Goal: Task Accomplishment & Management: Manage account settings

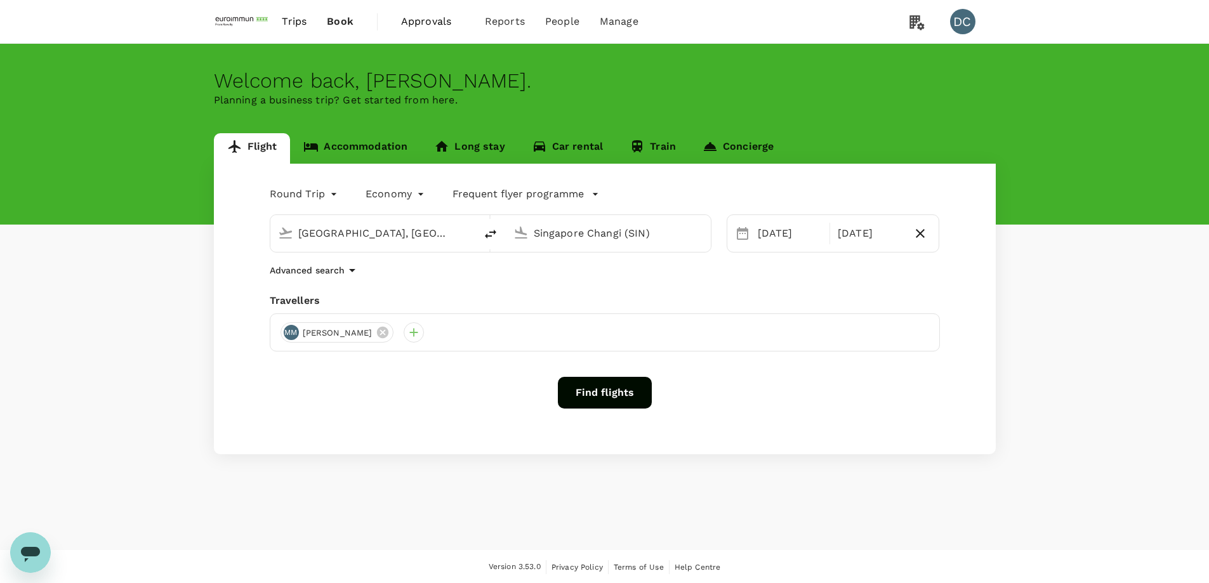
click at [306, 22] on span "Trips" at bounding box center [294, 21] width 25 height 15
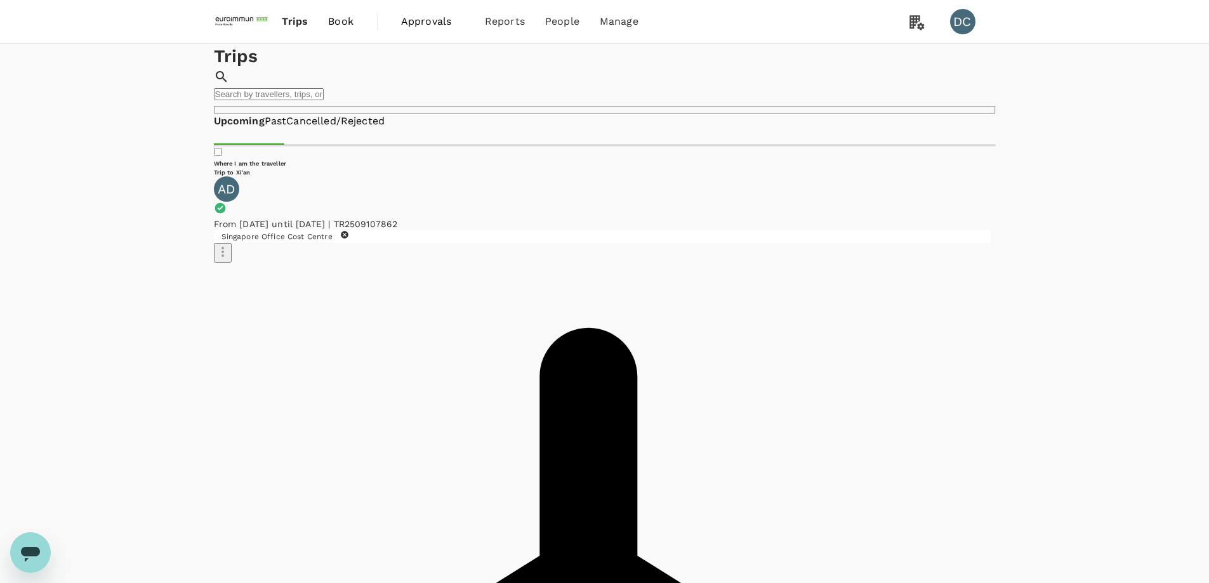
click at [296, 24] on span "Trips" at bounding box center [295, 21] width 26 height 15
click at [333, 24] on span "Book" at bounding box center [340, 21] width 25 height 15
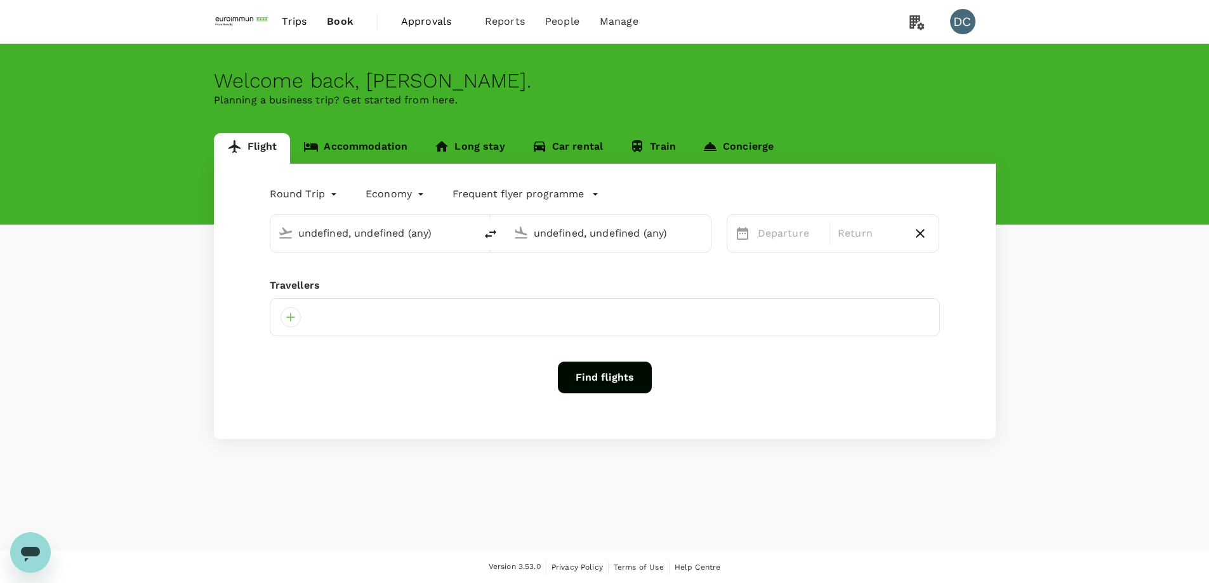
type input "[GEOGRAPHIC_DATA], [GEOGRAPHIC_DATA] (any)"
type input "Singapore Changi (SIN)"
type input "[GEOGRAPHIC_DATA], [GEOGRAPHIC_DATA] (any)"
type input "Singapore Changi (SIN)"
click at [317, 20] on link "Book" at bounding box center [340, 21] width 47 height 43
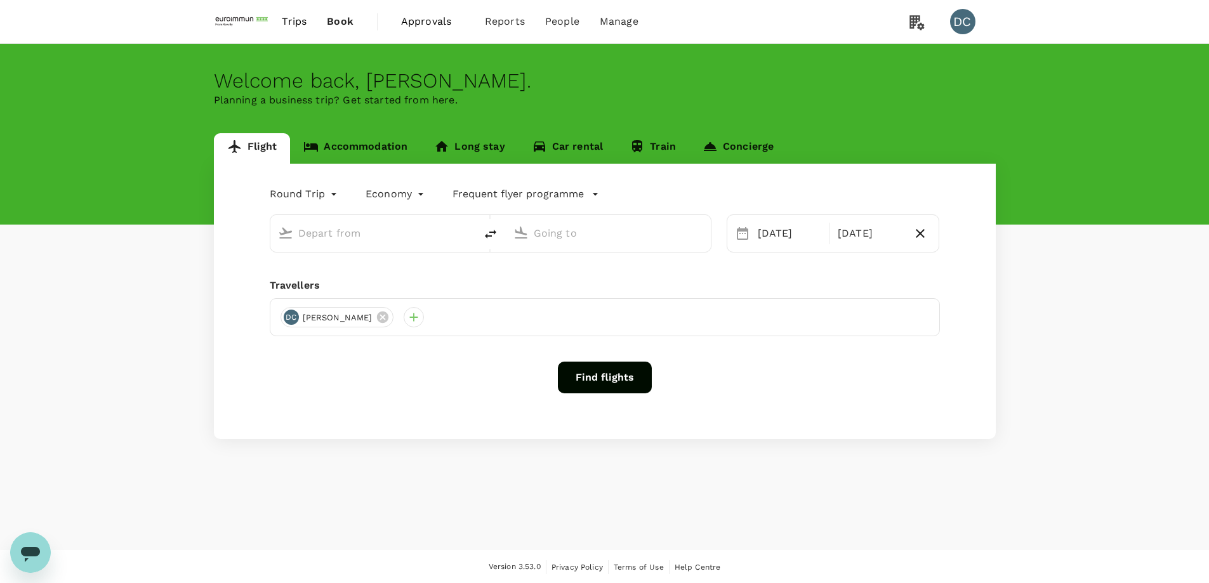
type input "[GEOGRAPHIC_DATA], [GEOGRAPHIC_DATA] (any)"
type input "Singapore Changi (SIN)"
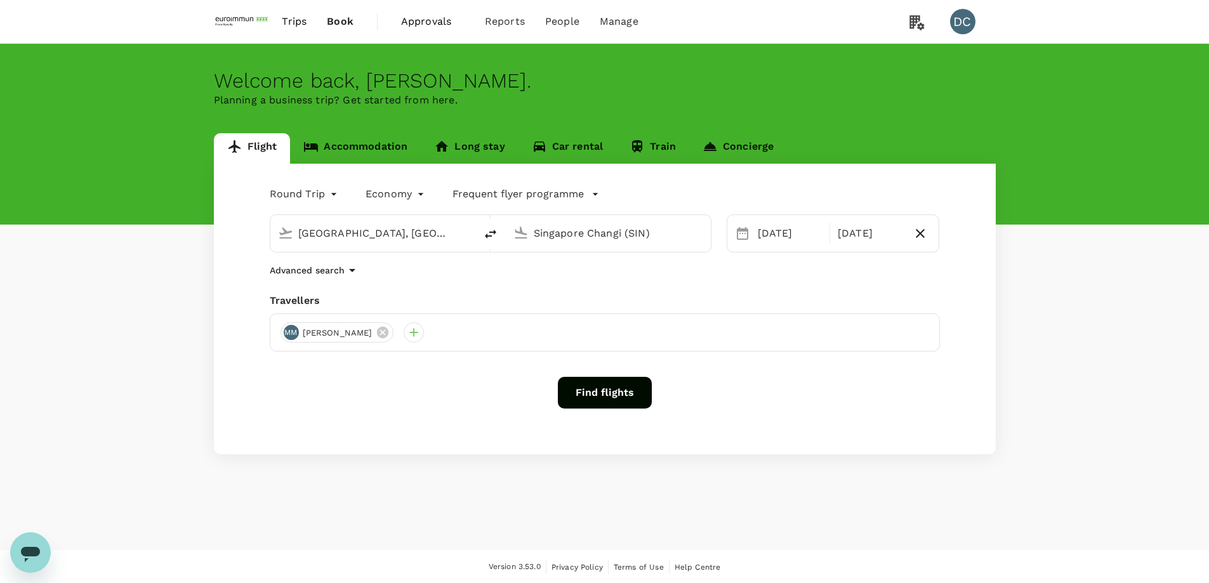
click at [295, 24] on span "Trips" at bounding box center [294, 21] width 25 height 15
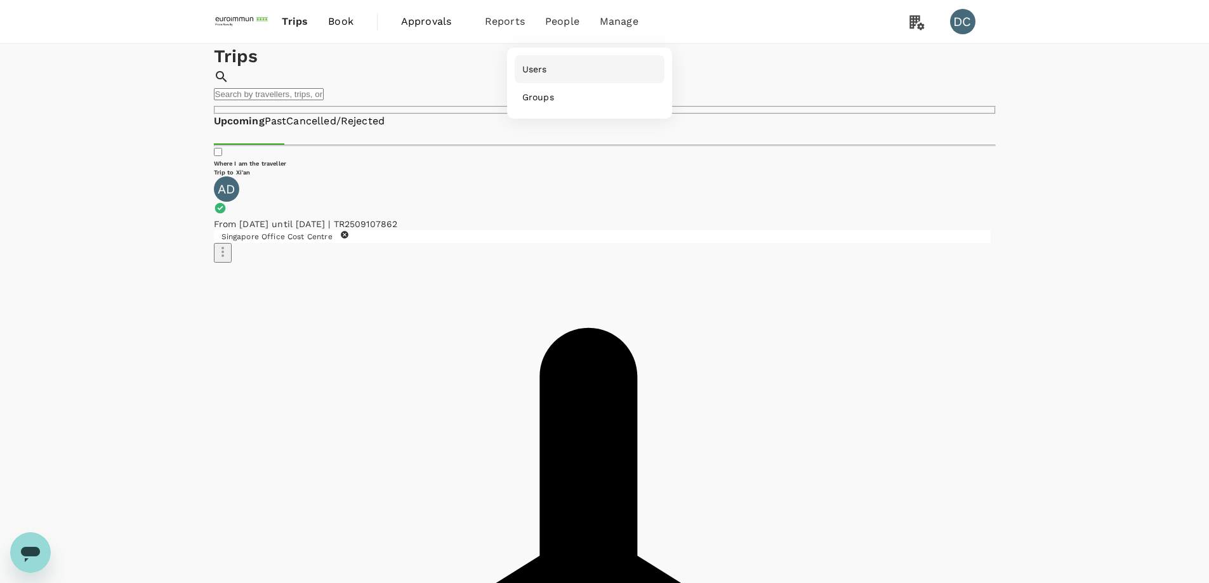
click at [543, 69] on span "Users" at bounding box center [534, 69] width 25 height 13
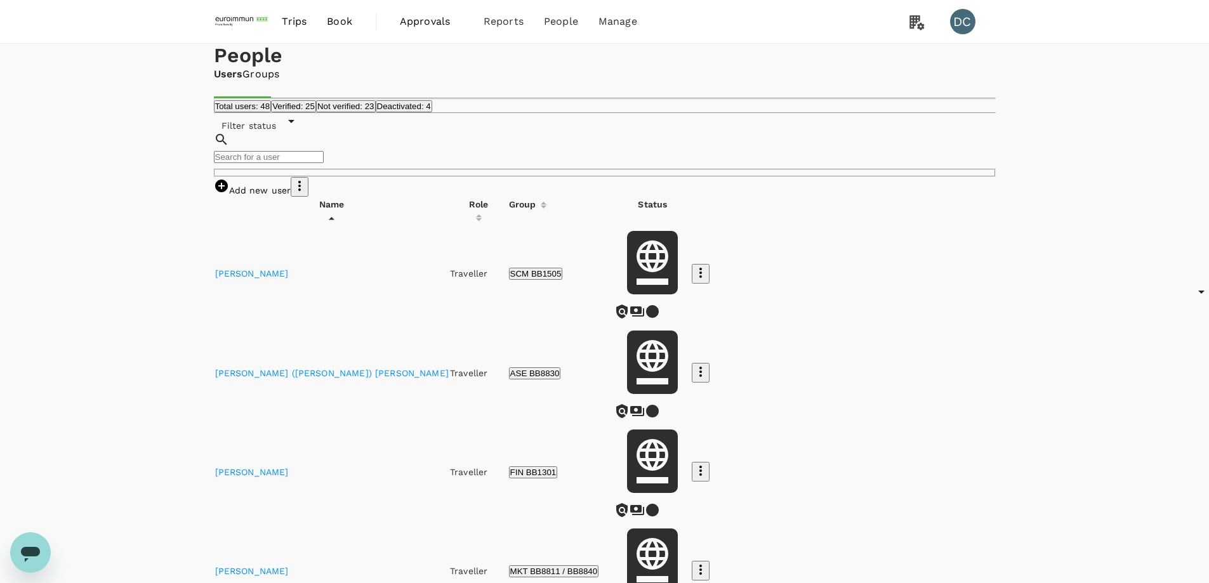
click at [324, 163] on input "text" at bounding box center [269, 157] width 110 height 12
type input "[PERSON_NAME]"
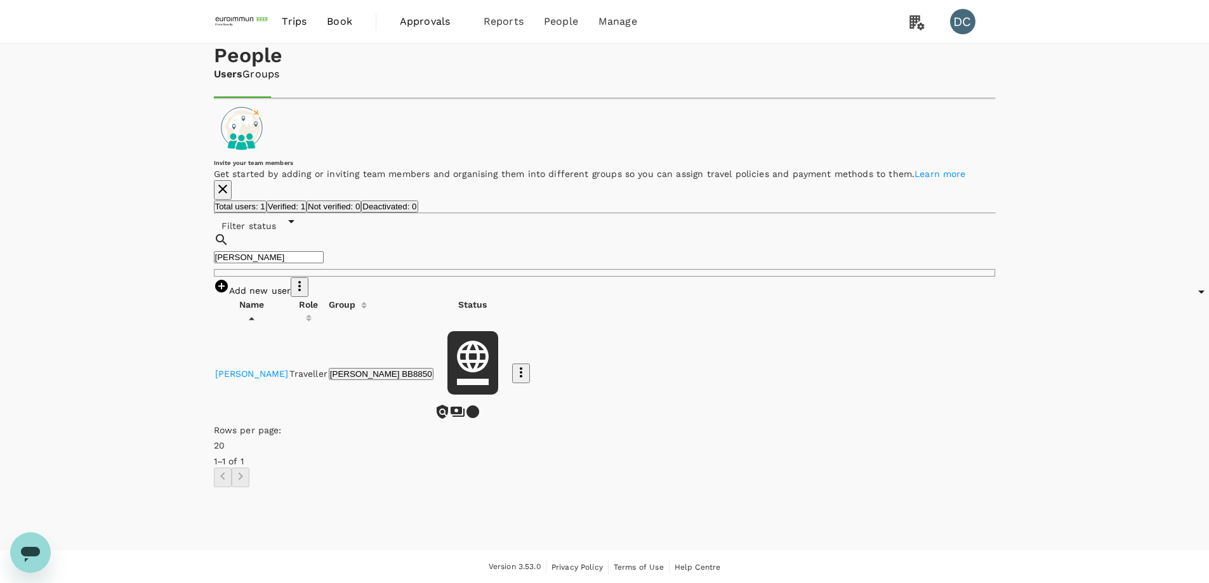
click at [529, 380] on icon "button" at bounding box center [520, 372] width 15 height 15
click at [758, 320] on div at bounding box center [609, 291] width 1219 height 583
click at [247, 378] on link "[PERSON_NAME]" at bounding box center [252, 372] width 74 height 10
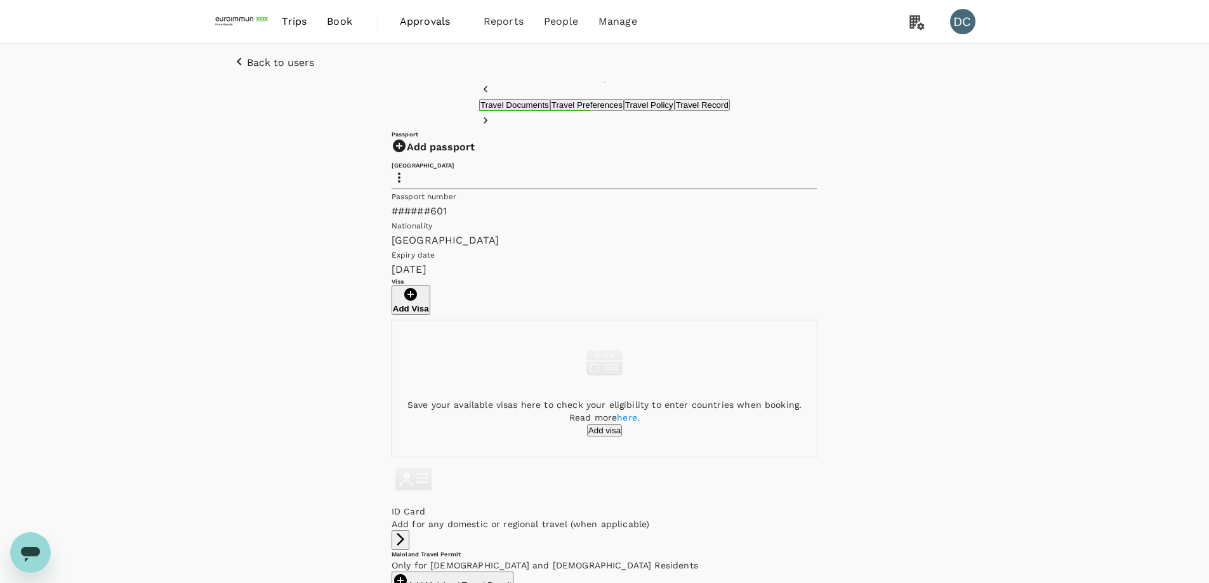
click at [699, 111] on button "Travel Record" at bounding box center [702, 105] width 55 height 12
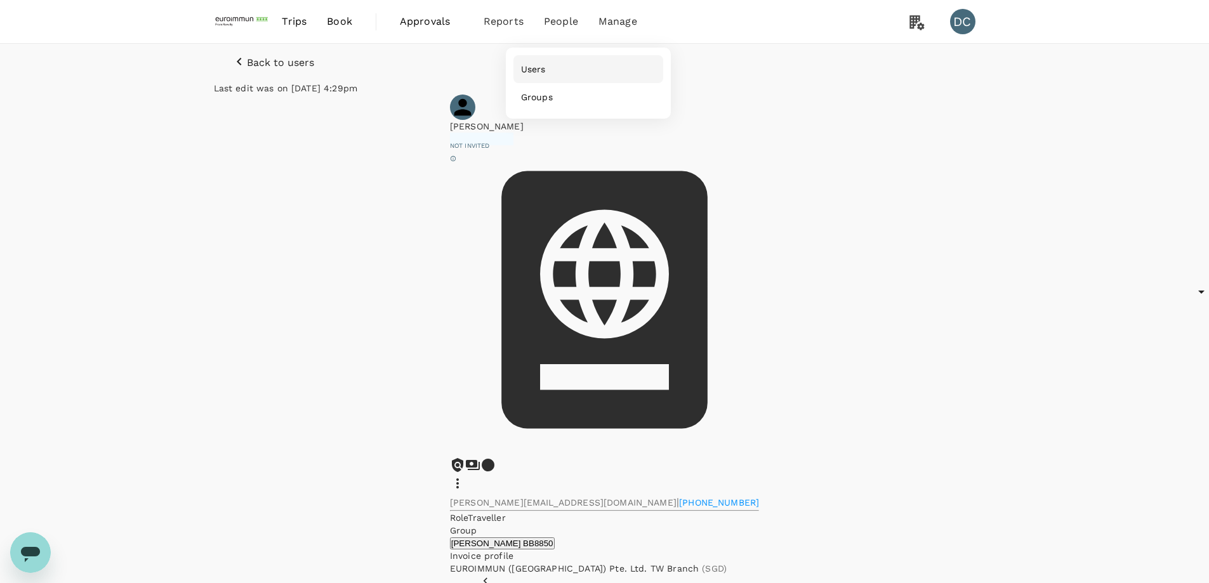
click at [533, 74] on span "Users" at bounding box center [533, 69] width 25 height 13
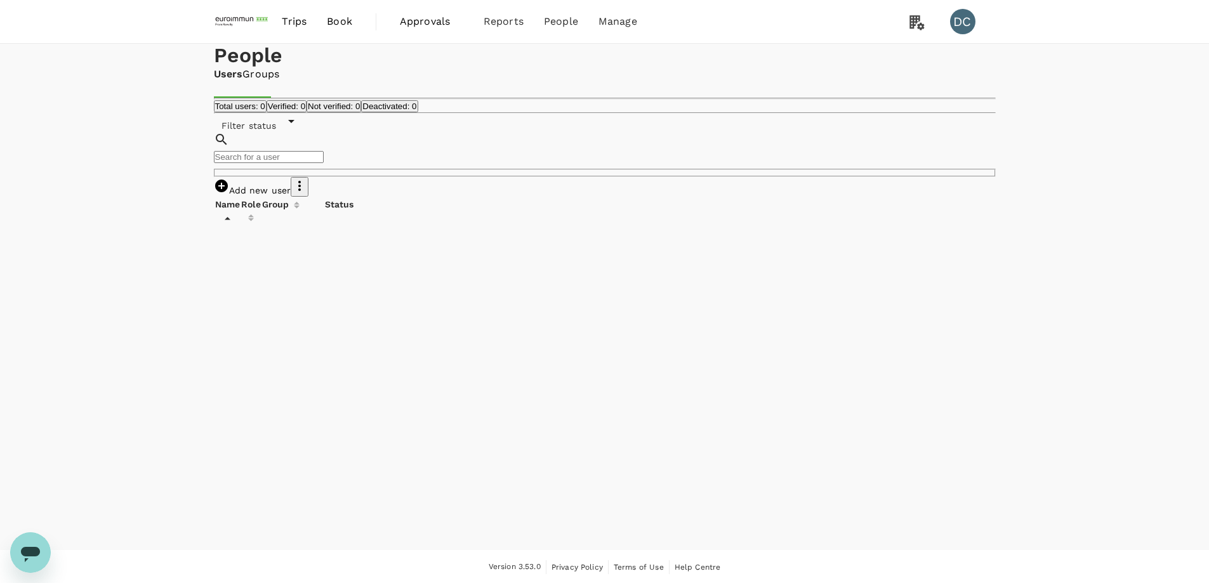
click at [324, 163] on input "text" at bounding box center [269, 157] width 110 height 12
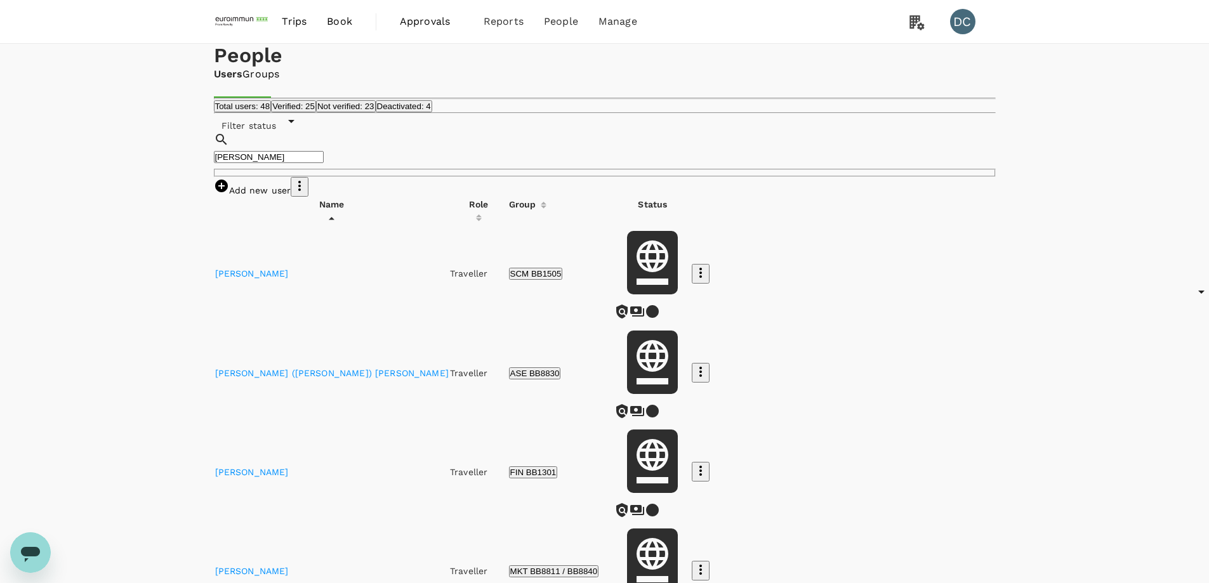
type input "[PERSON_NAME]"
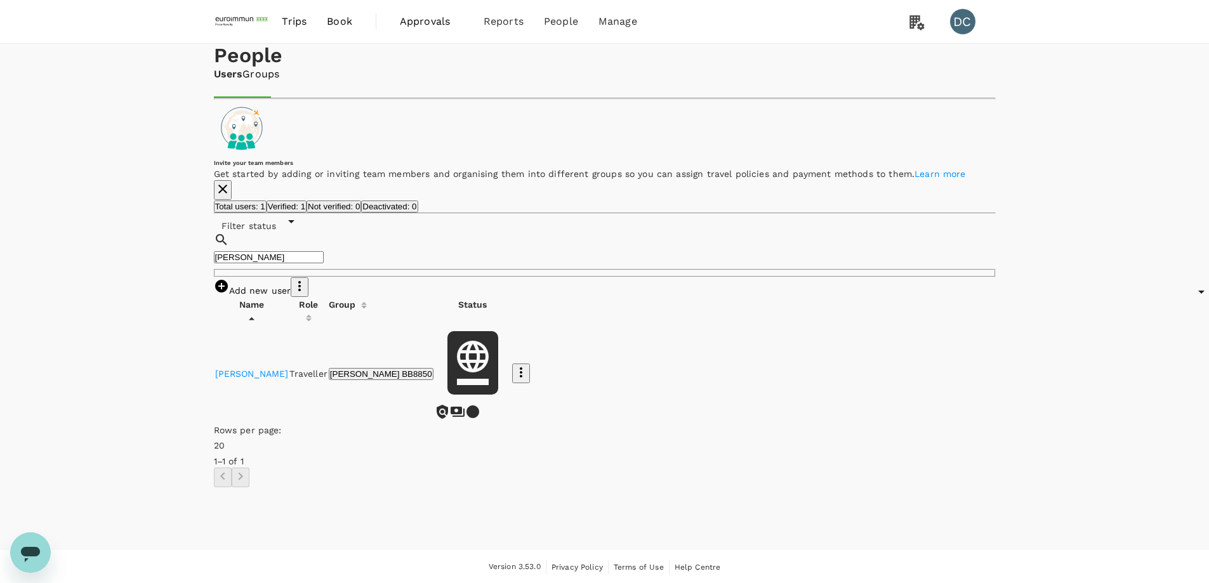
click at [260, 379] on link "[PERSON_NAME]" at bounding box center [252, 374] width 74 height 10
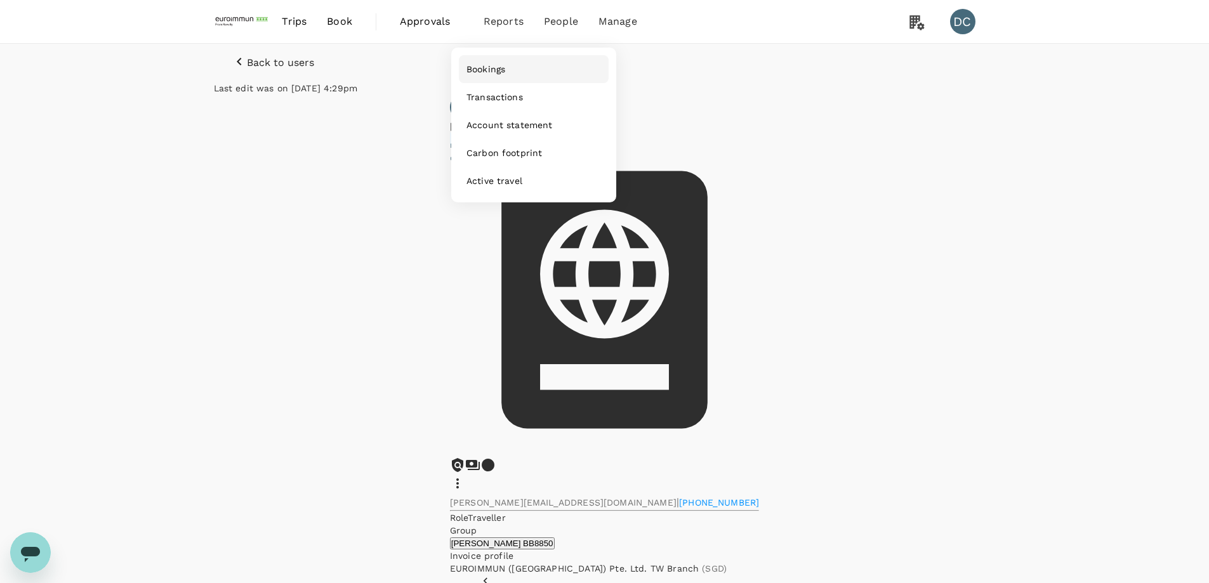
click at [472, 69] on span "Bookings" at bounding box center [486, 69] width 39 height 13
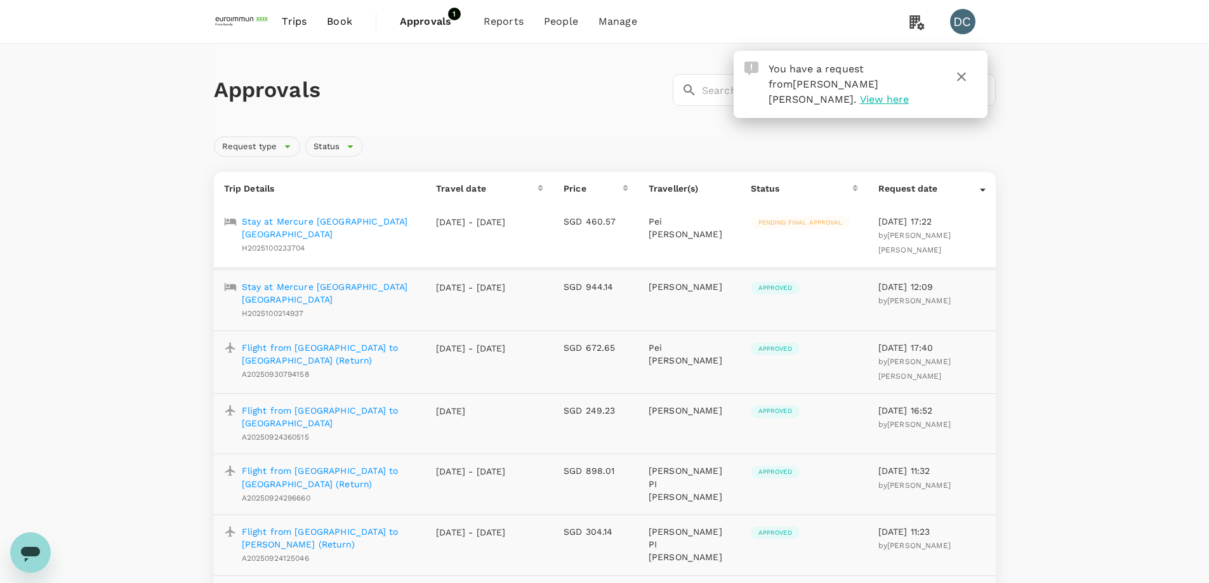
click at [345, 225] on p "Stay at Mercure Bangkok Siam" at bounding box center [329, 227] width 175 height 25
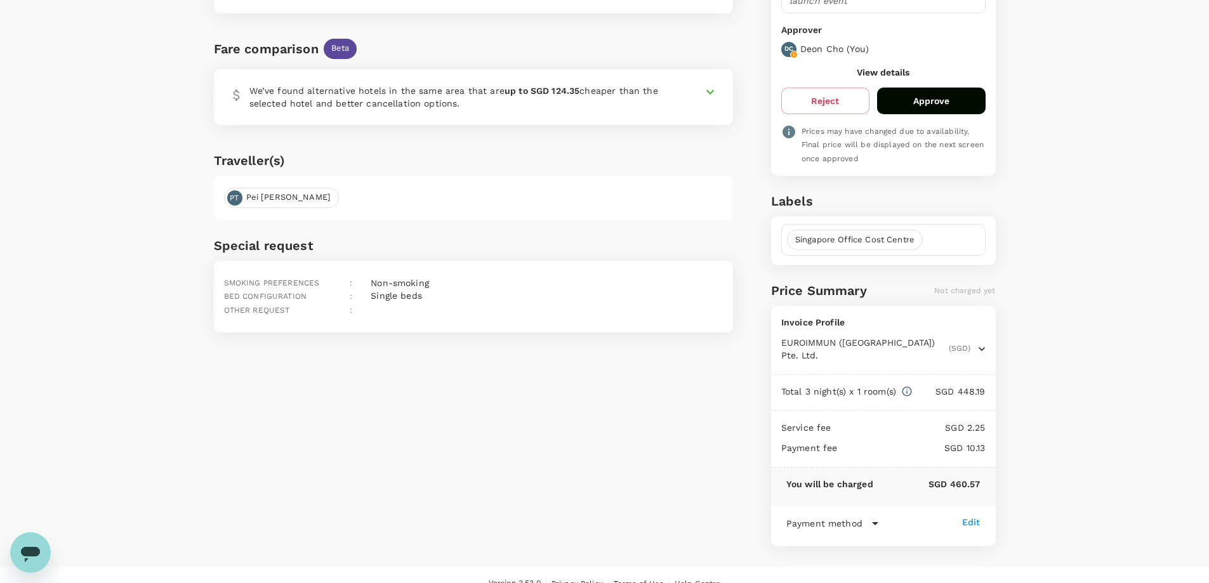
scroll to position [266, 0]
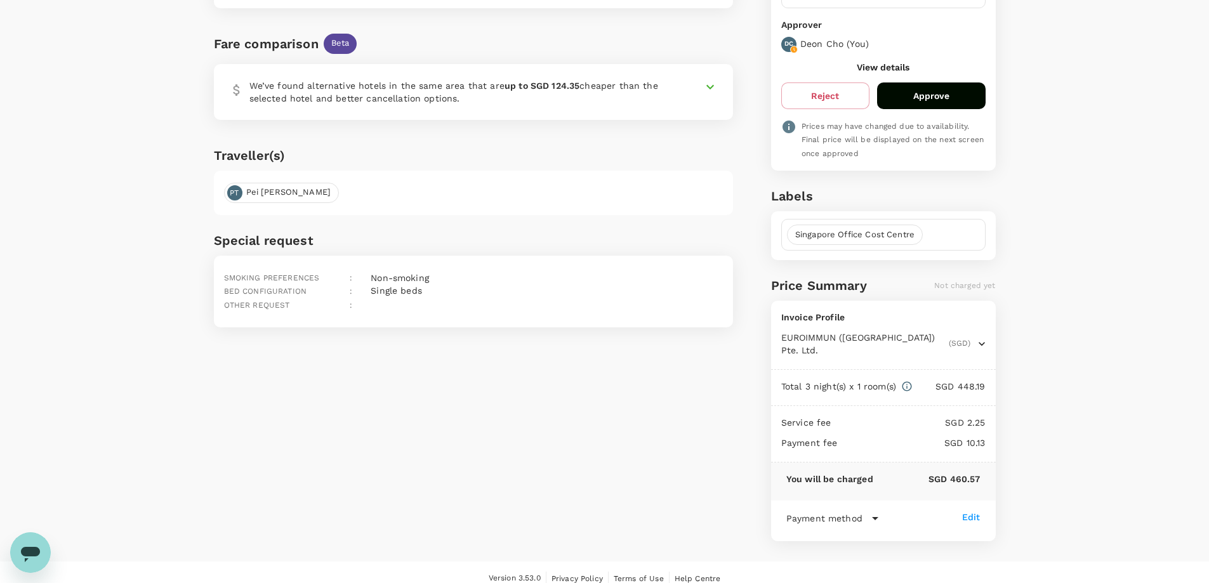
click at [1087, 278] on div "Back to approval Accommodation booking request Mercure Bangkok Siam Check-in : …" at bounding box center [604, 170] width 1209 height 784
click at [937, 88] on button "Approve" at bounding box center [931, 96] width 109 height 27
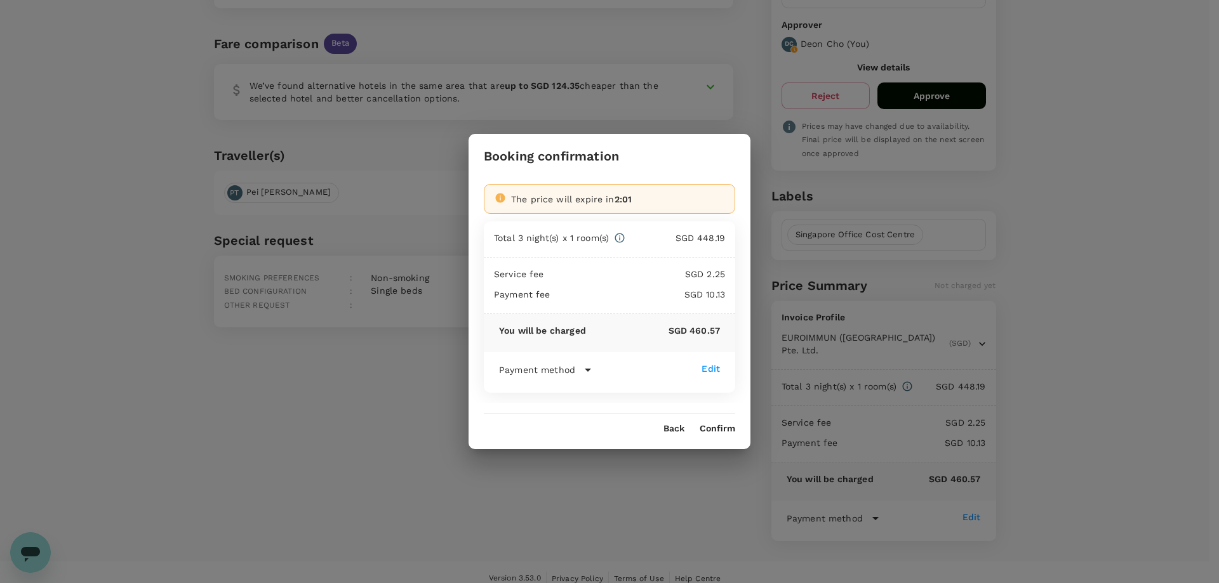
click at [726, 430] on button "Confirm" at bounding box center [717, 429] width 36 height 10
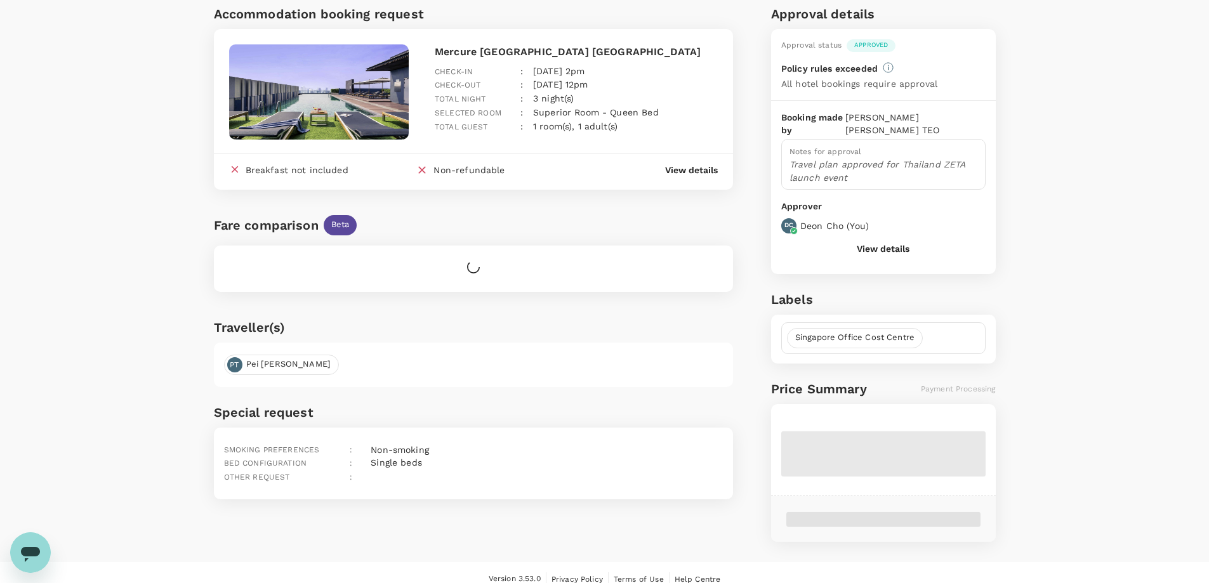
scroll to position [253, 0]
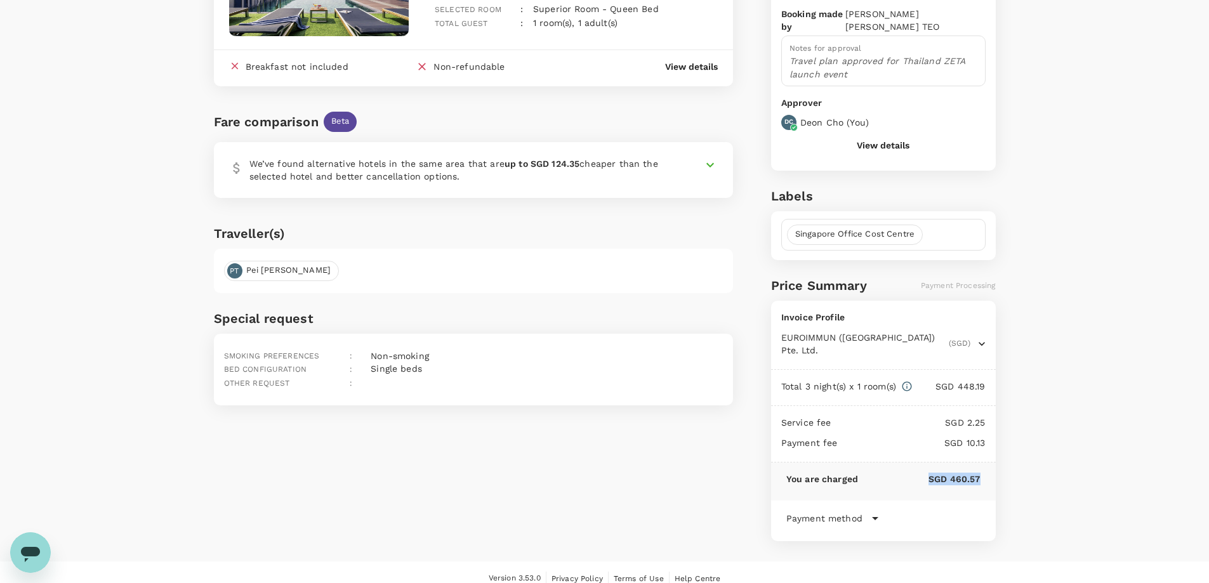
drag, startPoint x: 924, startPoint y: 471, endPoint x: 985, endPoint y: 470, distance: 60.9
click at [985, 470] on div "You are charged SGD 460.57" at bounding box center [883, 482] width 225 height 38
copy p "SGD 460.57"
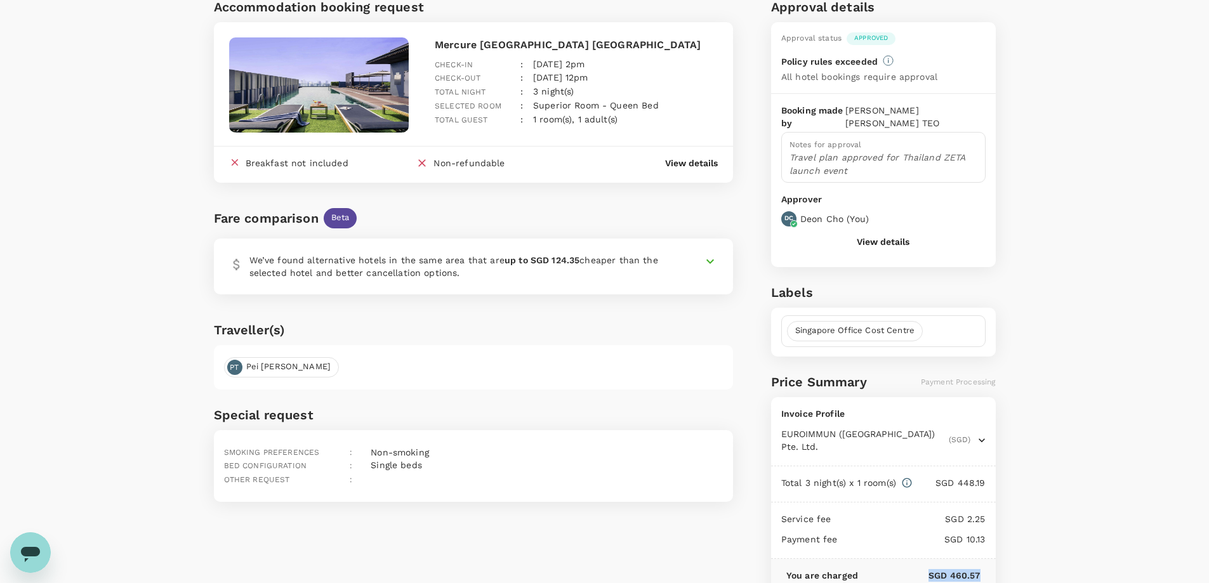
scroll to position [0, 0]
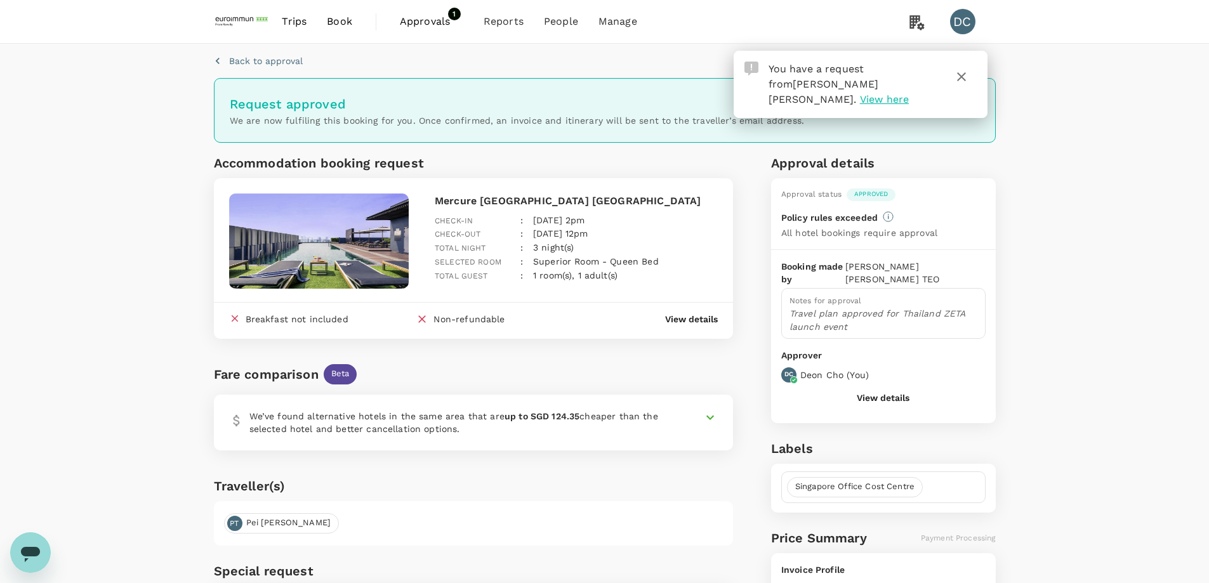
click at [413, 18] on span "Approvals" at bounding box center [431, 21] width 63 height 15
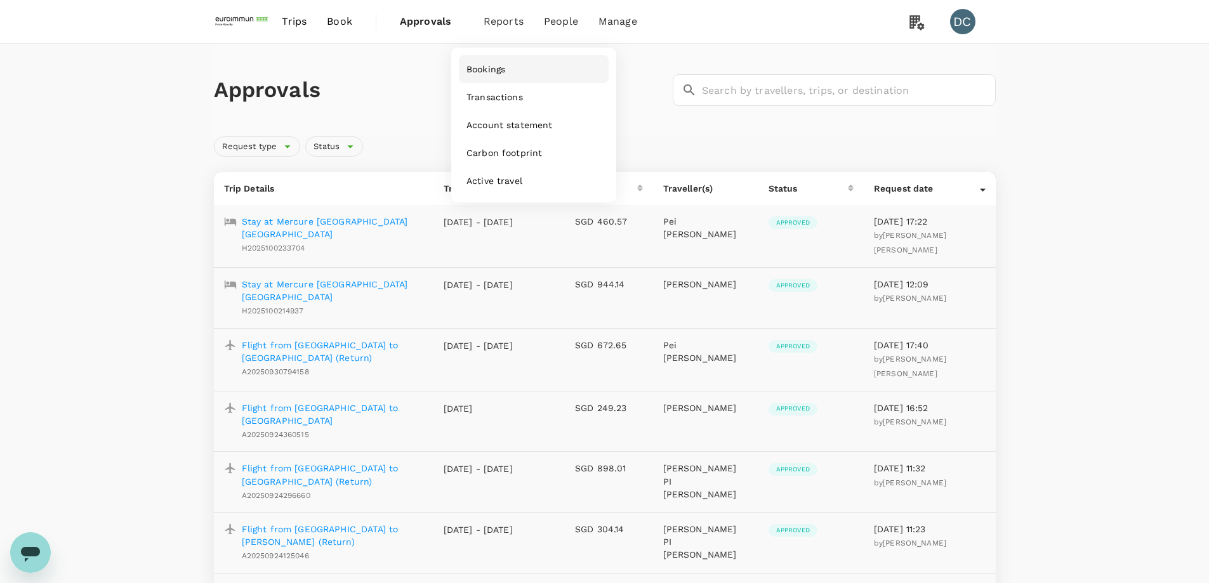
click at [490, 67] on span "Bookings" at bounding box center [486, 69] width 39 height 13
